Goal: Register for event/course

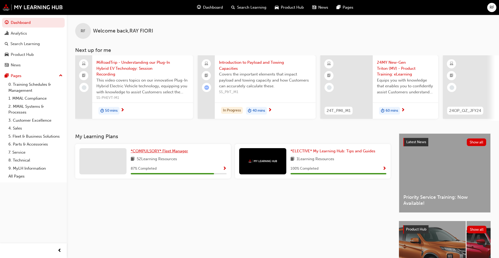
click at [144, 153] on span "*COMPULSORY* Fleet Manager" at bounding box center [159, 151] width 57 height 5
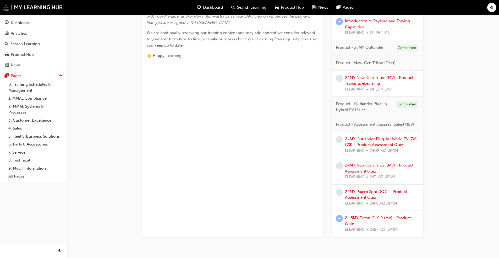
scroll to position [270, 0]
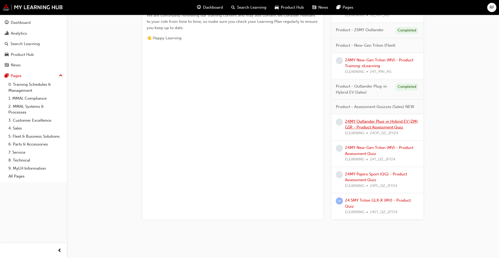
click at [262, 123] on link "24MY Outlander Plug-in Hybrid EV (ZM) GSR - Product Assessment Quiz" at bounding box center [381, 124] width 73 height 11
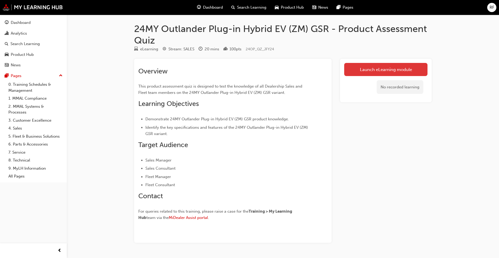
click at [262, 68] on link "Launch eLearning module" at bounding box center [385, 69] width 83 height 13
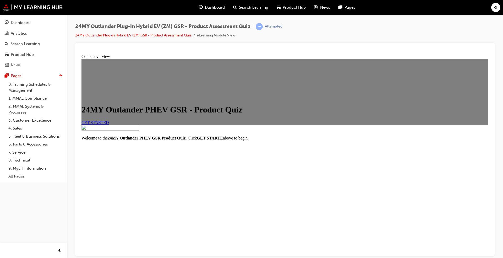
click at [109, 124] on span "GET STARTED" at bounding box center [95, 122] width 28 height 4
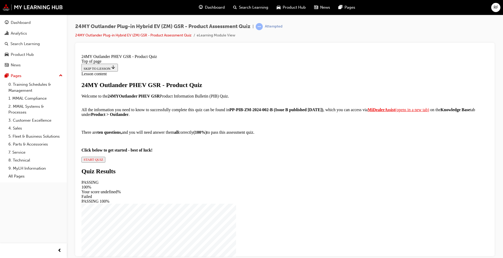
scroll to position [39, 0]
click at [103, 161] on span "START QUIZ" at bounding box center [94, 159] width 20 height 4
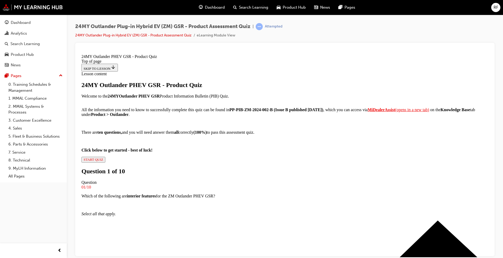
scroll to position [53, 0]
